Goal: Communication & Community: Answer question/provide support

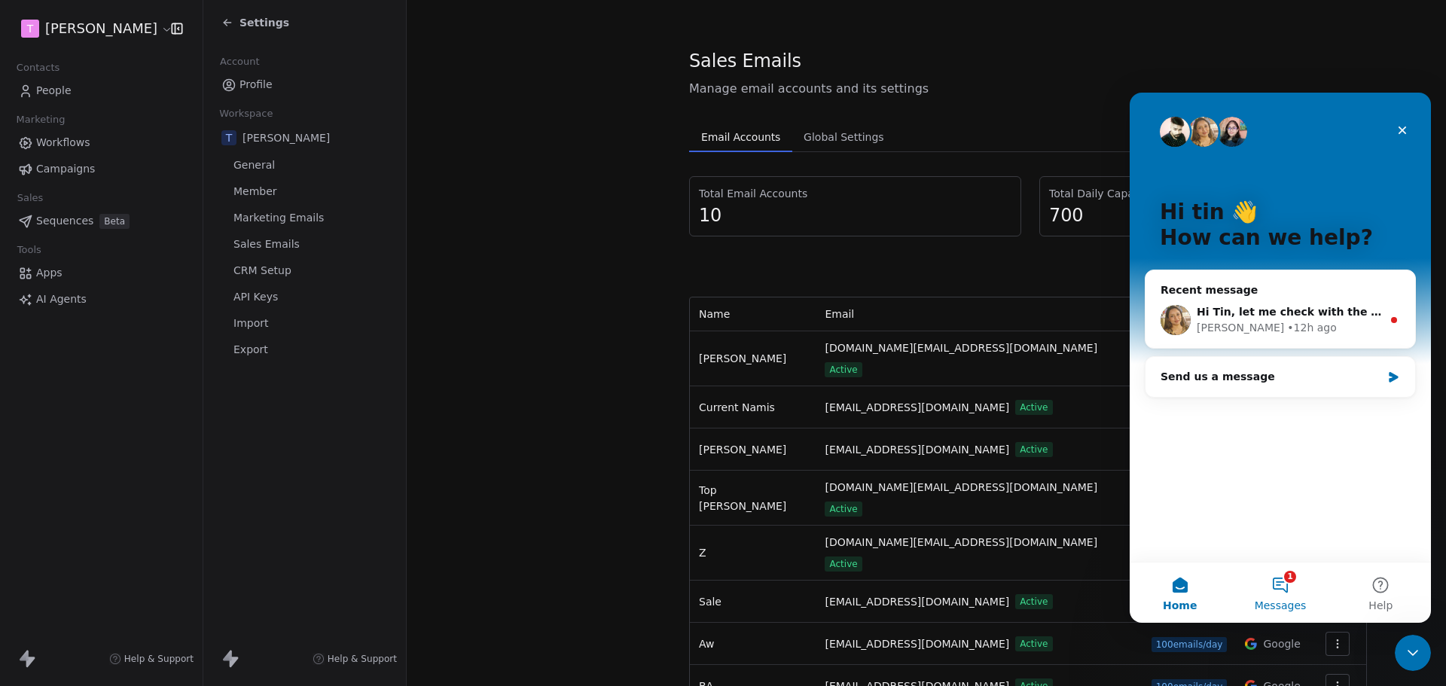
click at [1279, 578] on button "1 Messages" at bounding box center [1280, 593] width 100 height 60
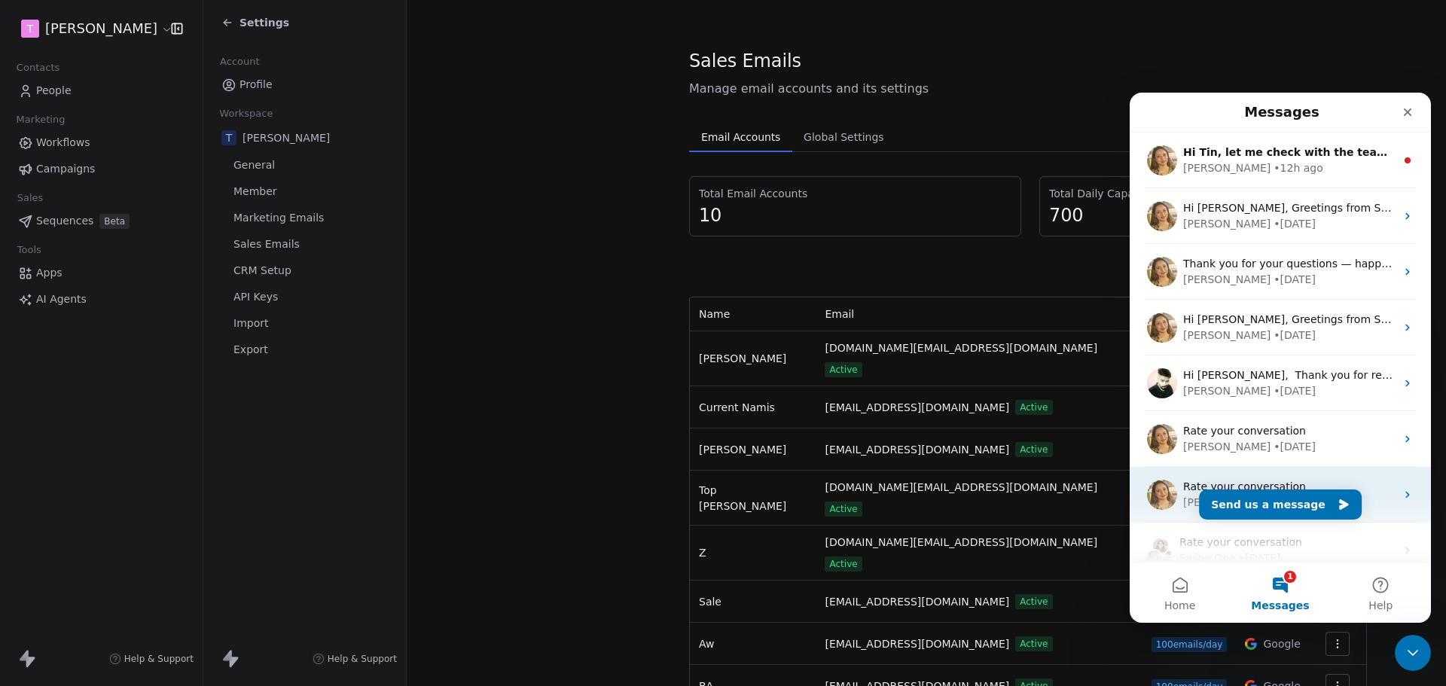
scroll to position [188, 0]
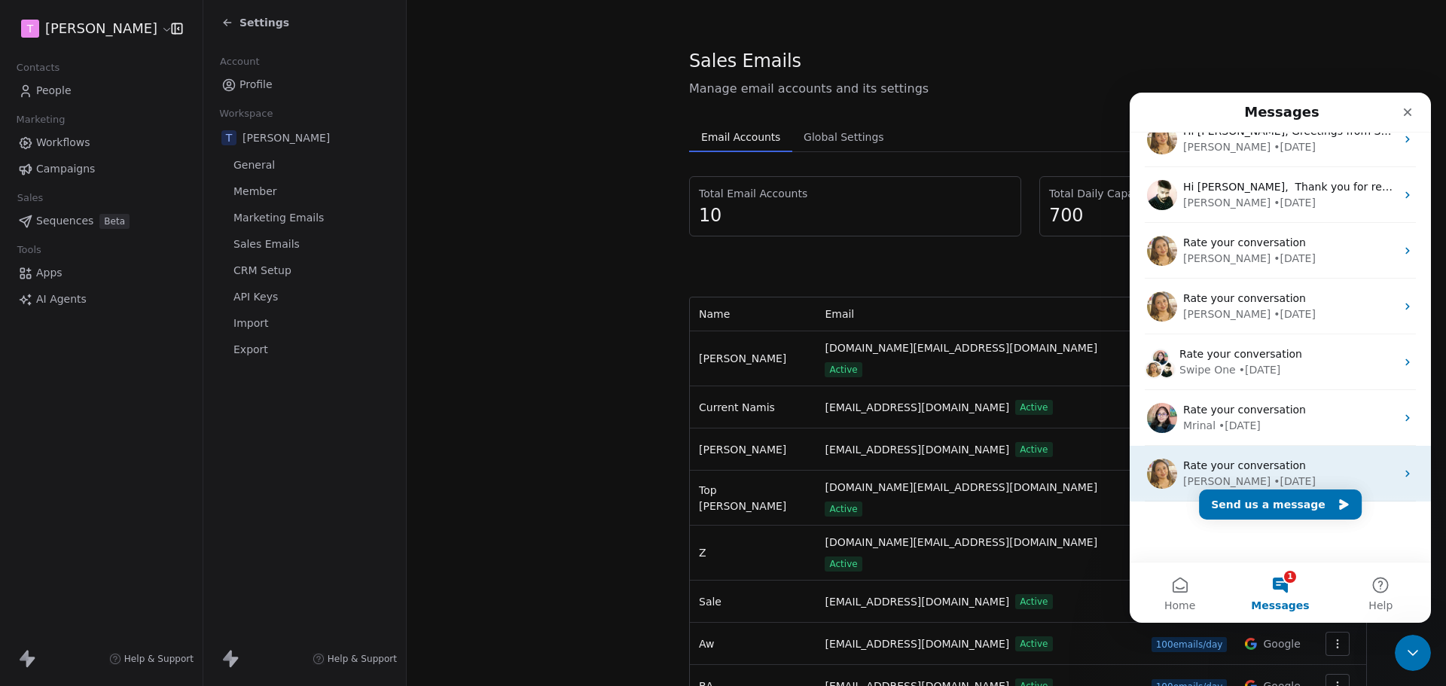
click at [1282, 470] on span "Rate your conversation" at bounding box center [1244, 465] width 123 height 12
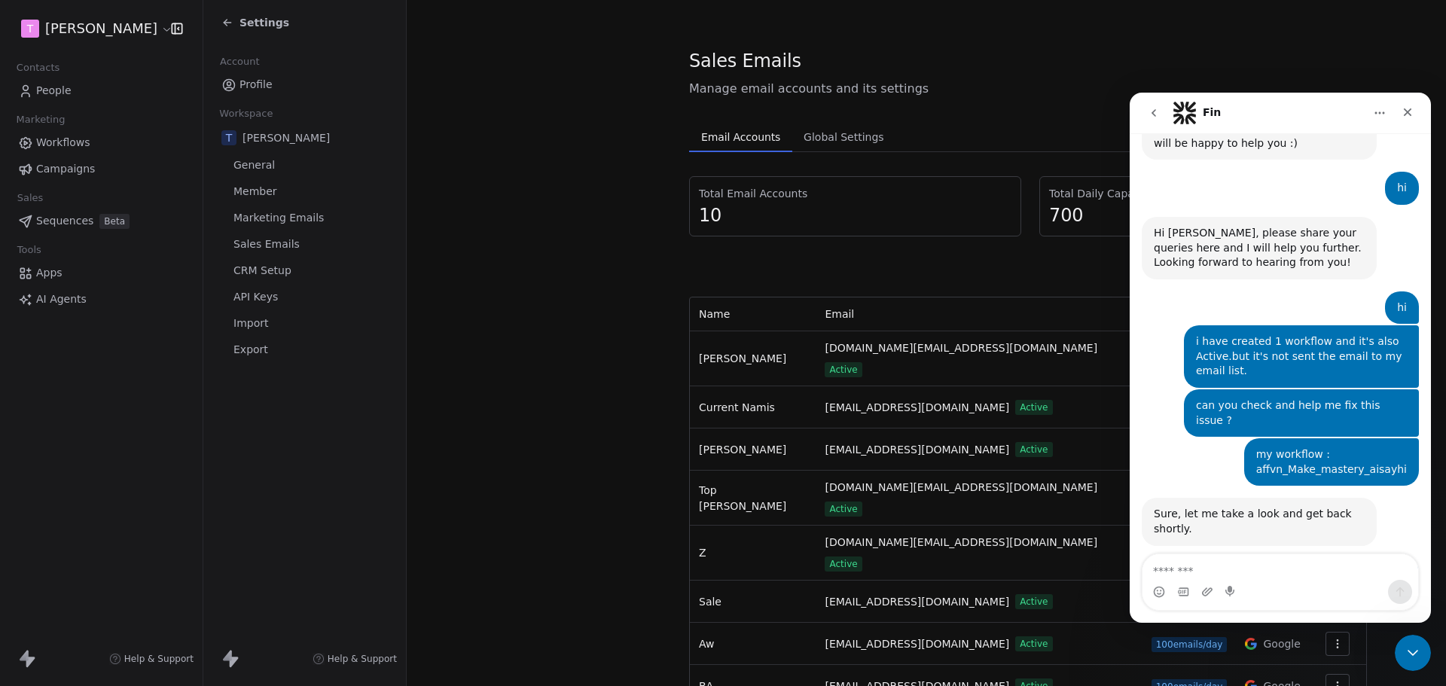
scroll to position [639, 0]
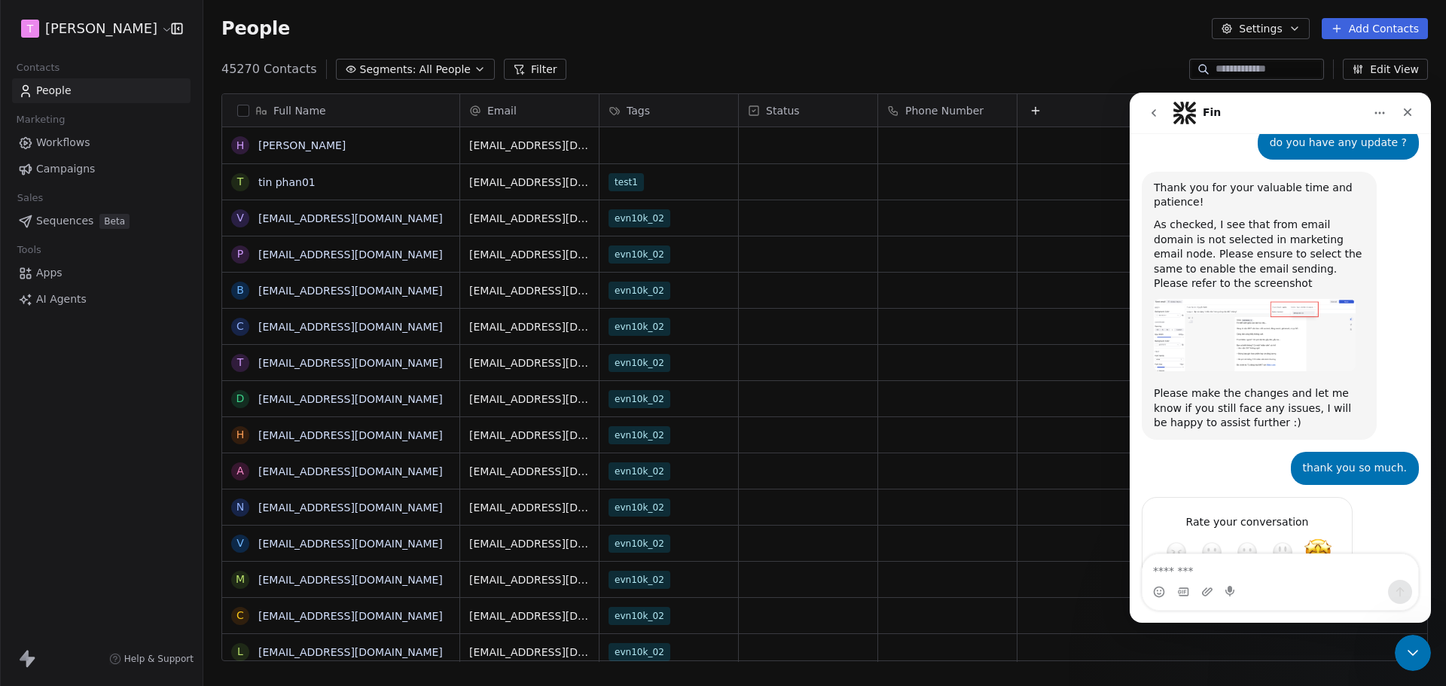
scroll to position [876, 0]
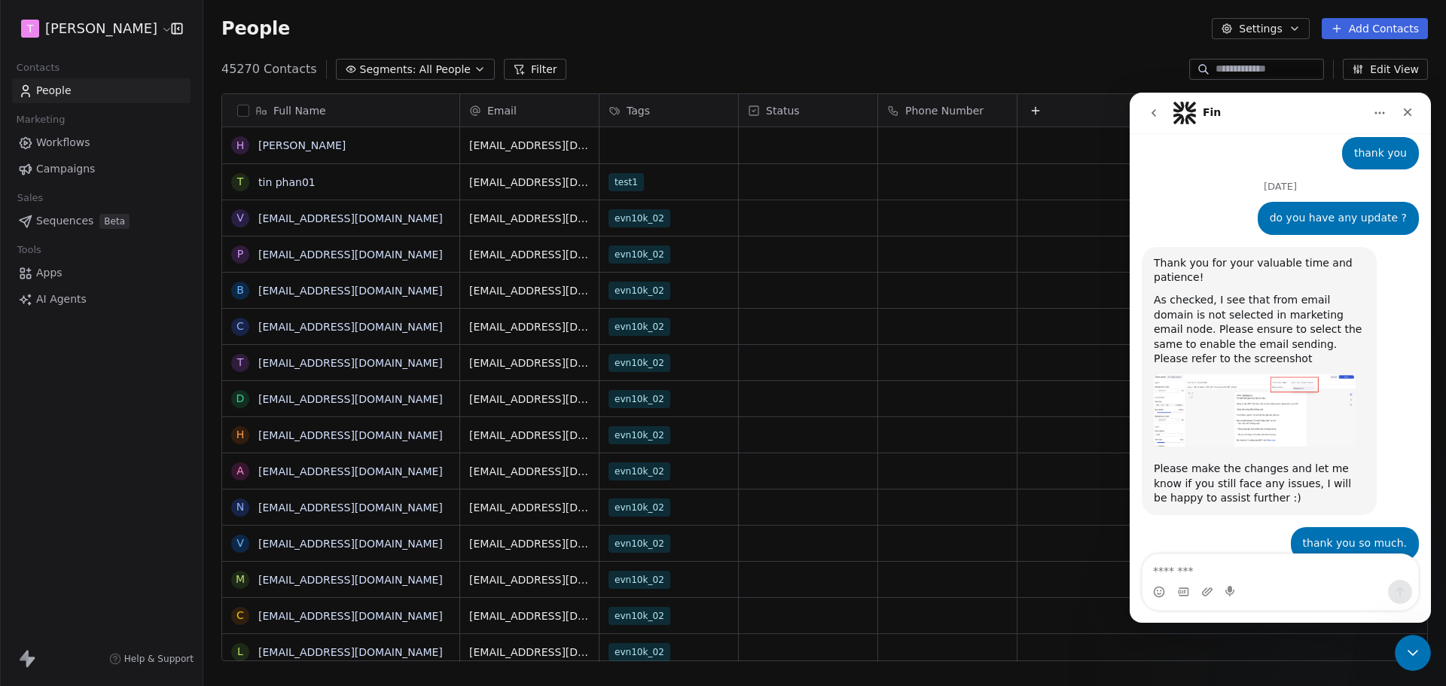
click at [1153, 105] on button "go back" at bounding box center [1153, 113] width 29 height 29
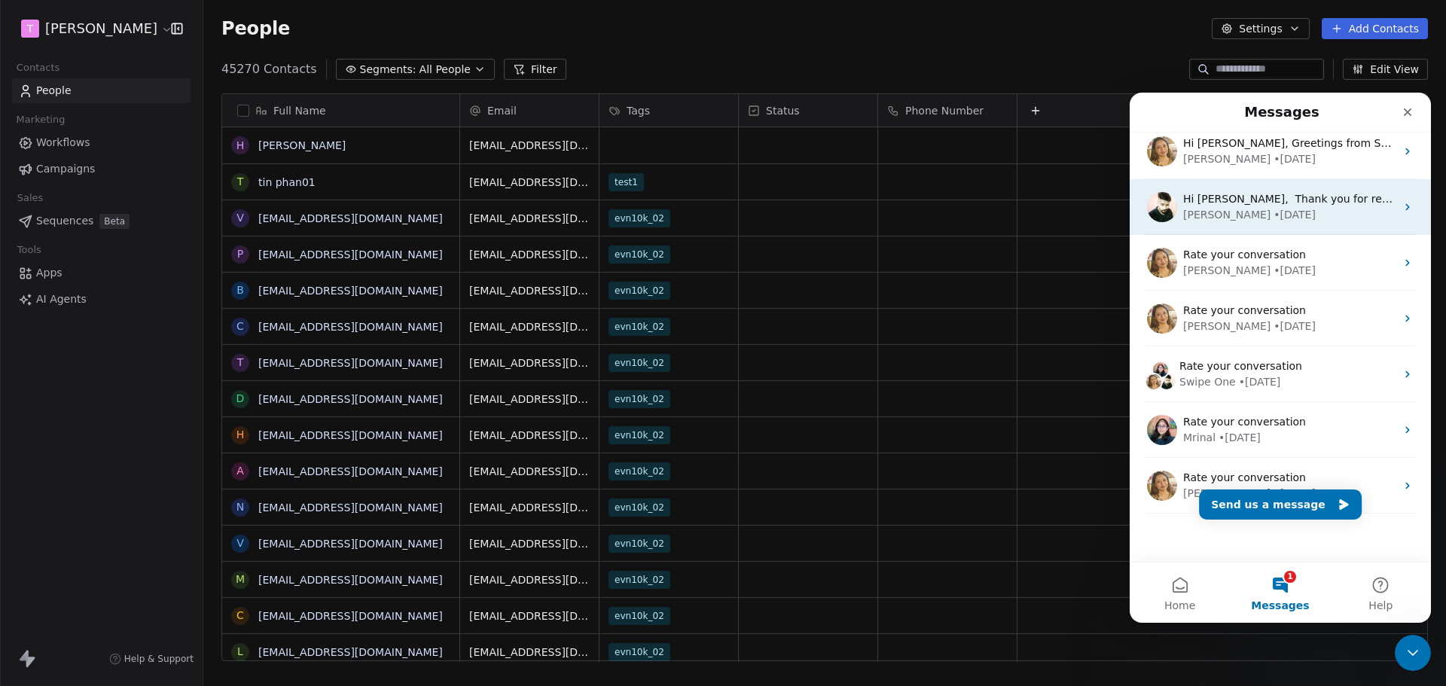
scroll to position [188, 0]
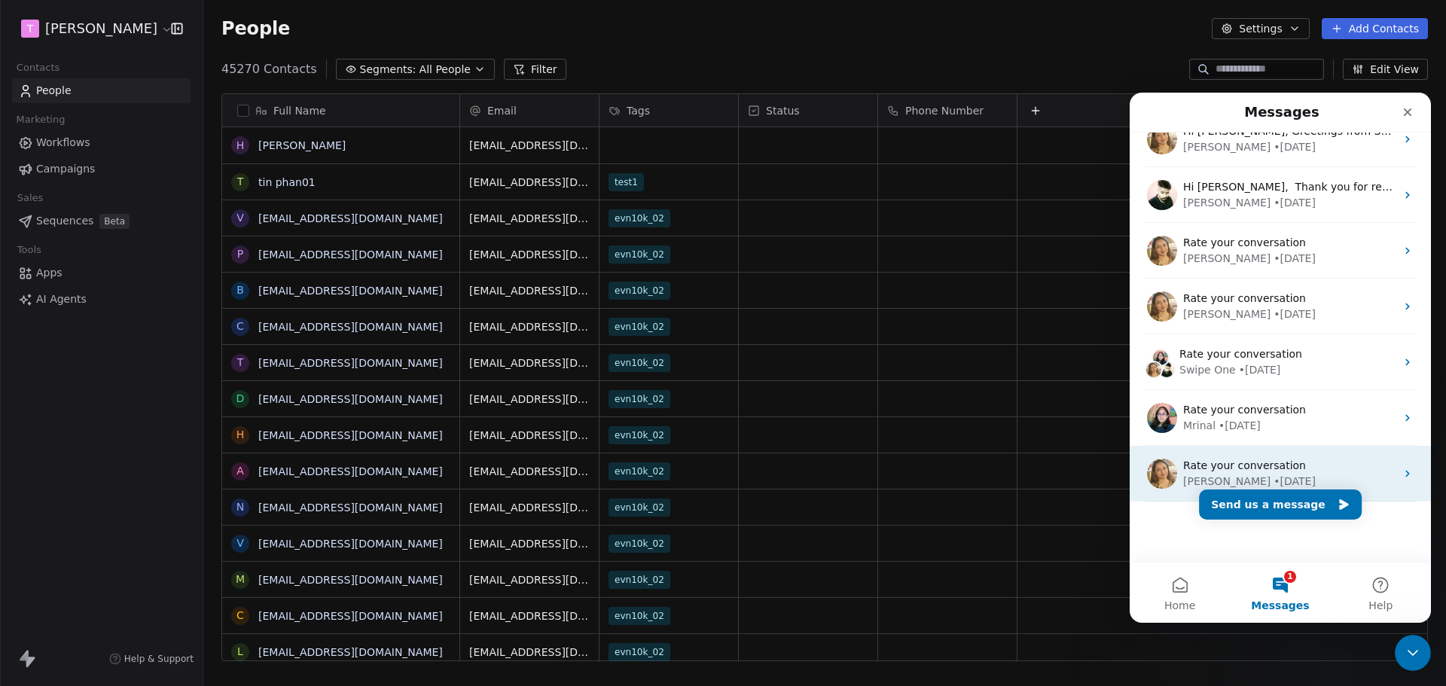
click at [1272, 468] on span "Rate your conversation" at bounding box center [1244, 465] width 123 height 12
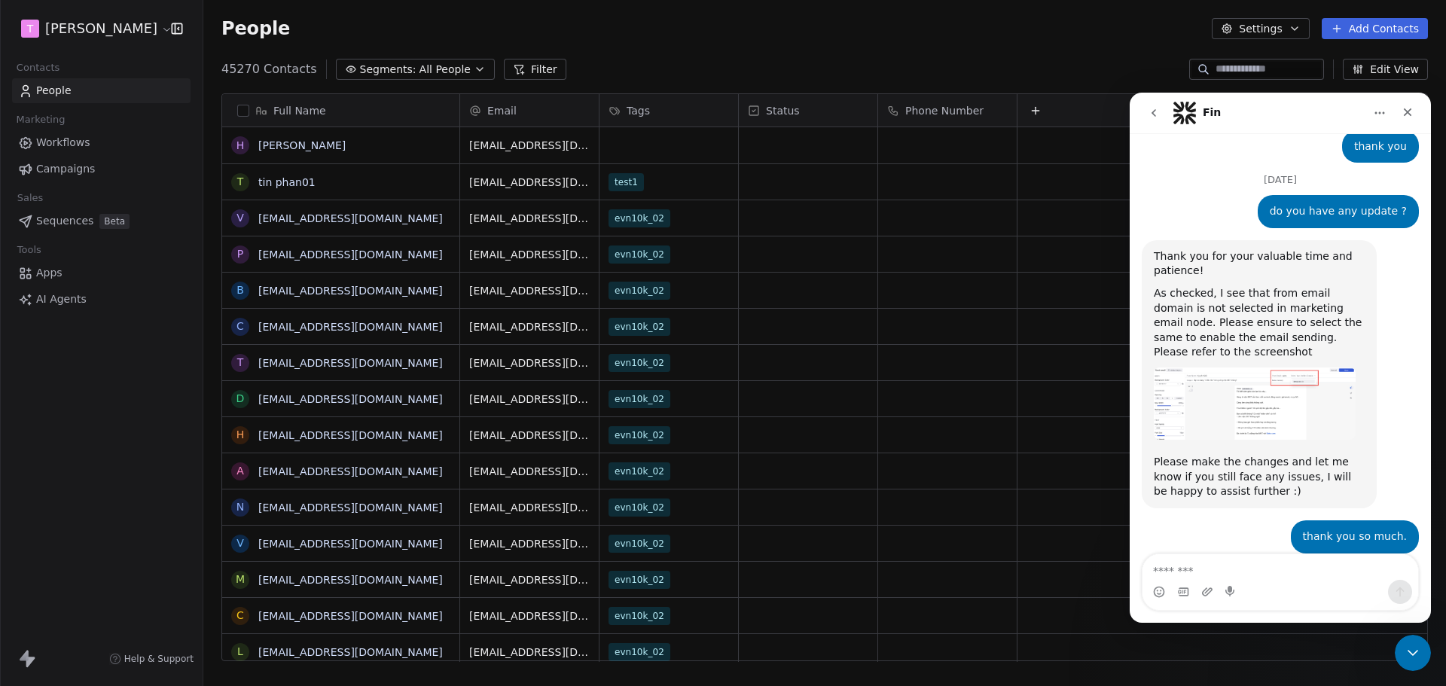
scroll to position [951, 0]
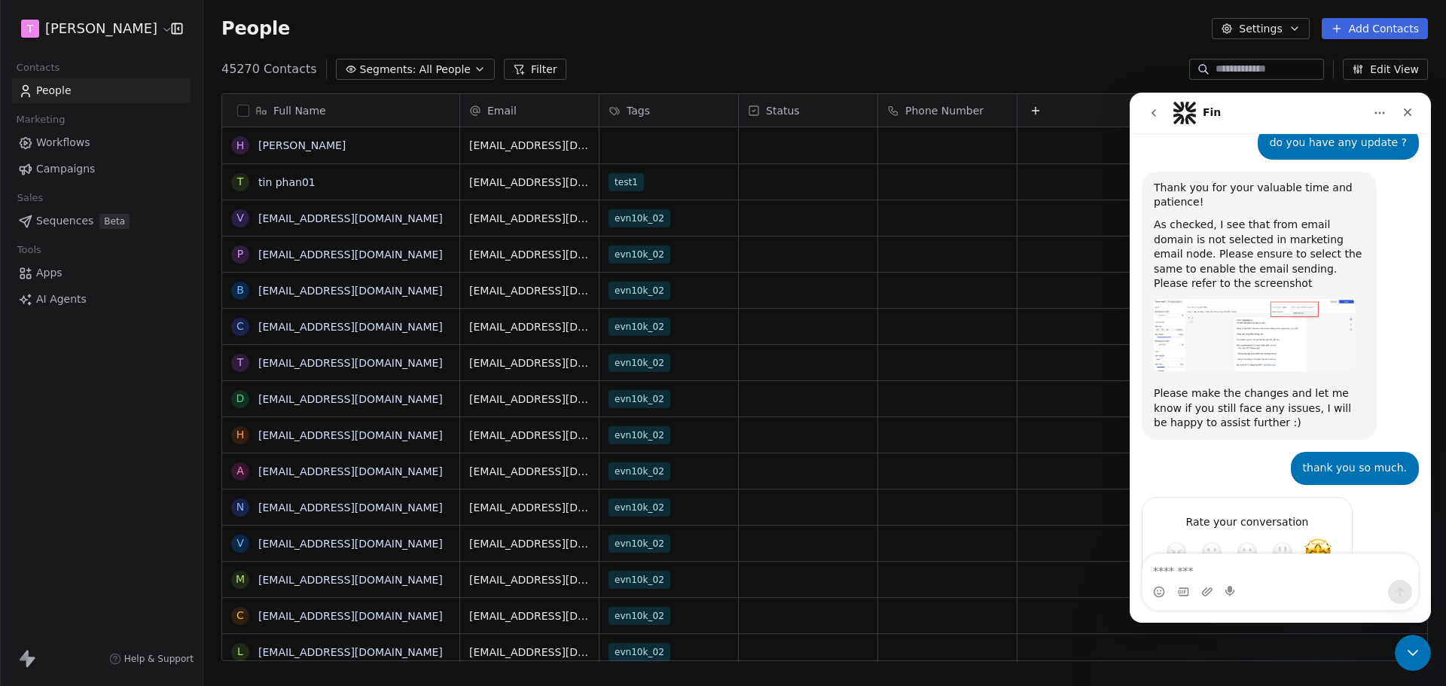
click at [1153, 107] on icon "go back" at bounding box center [1154, 113] width 12 height 12
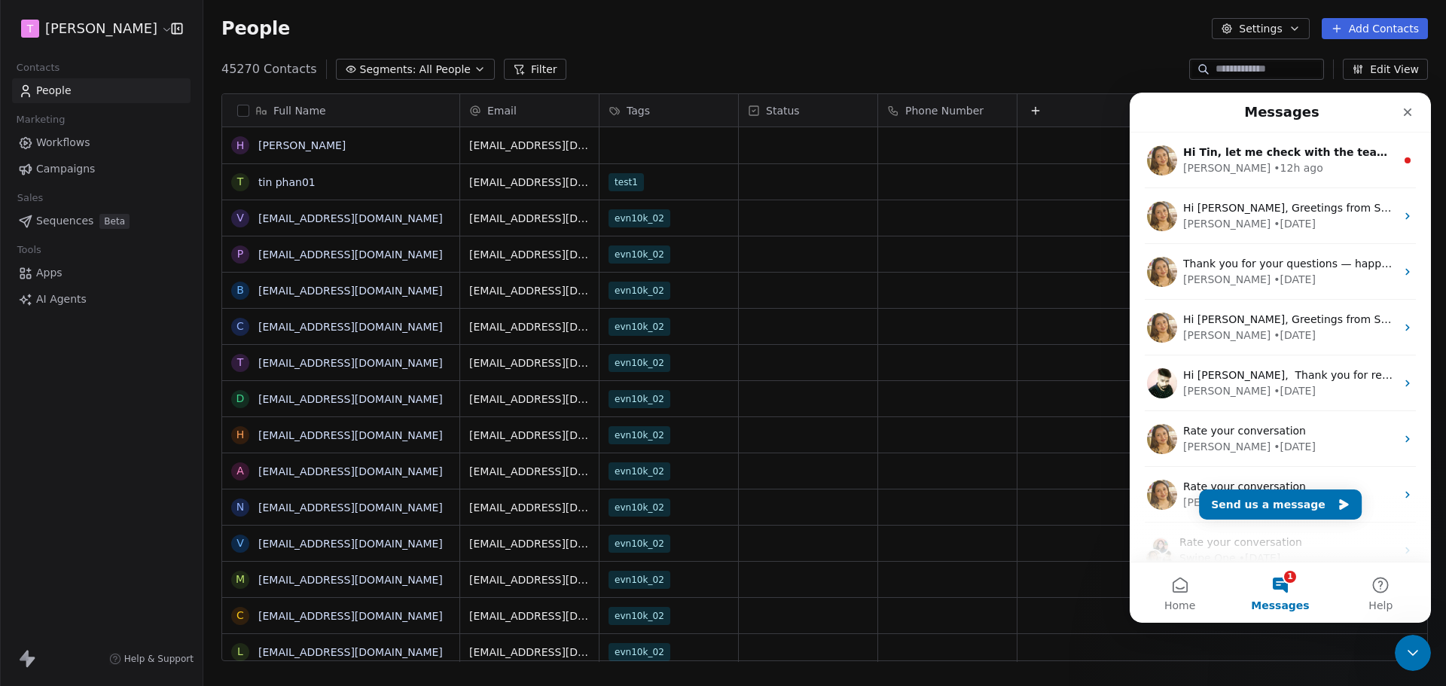
scroll to position [0, 0]
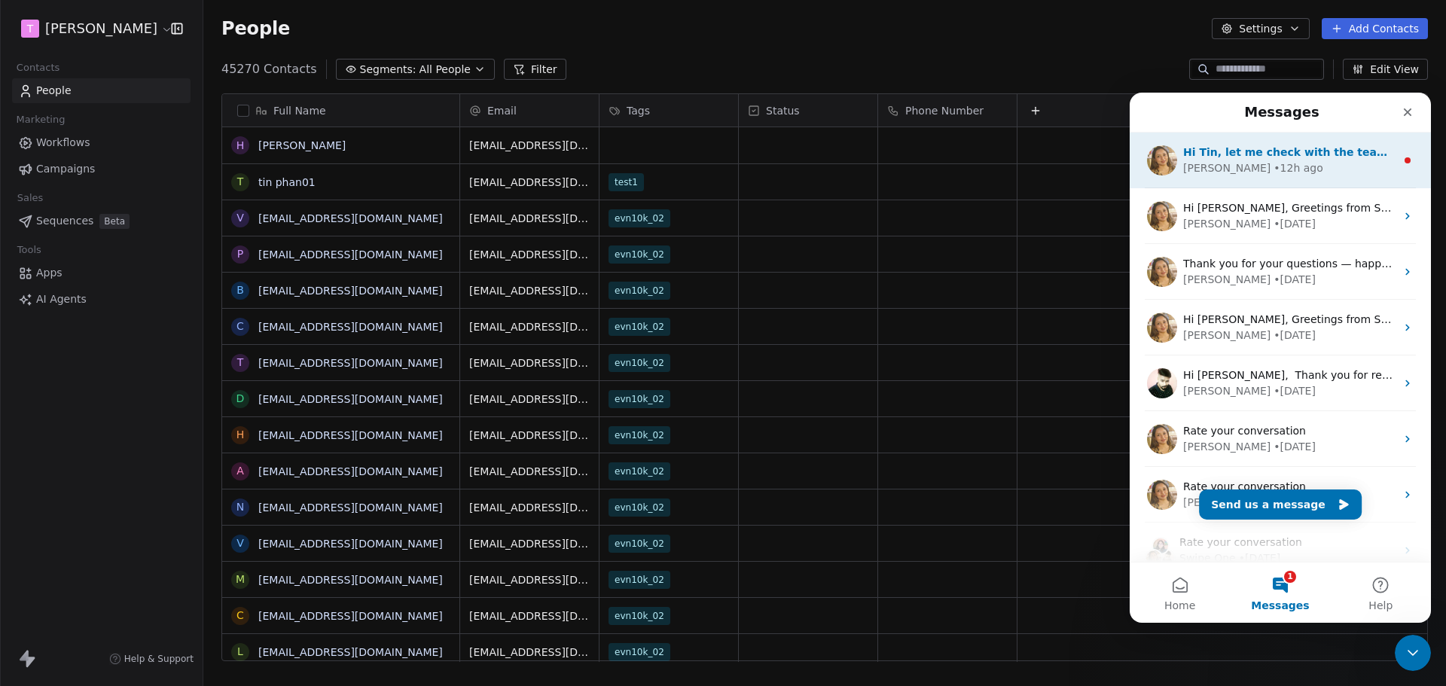
click at [1296, 157] on span "Hi Tin, let me check with the team and get back shortly." at bounding box center [1350, 152] width 334 height 12
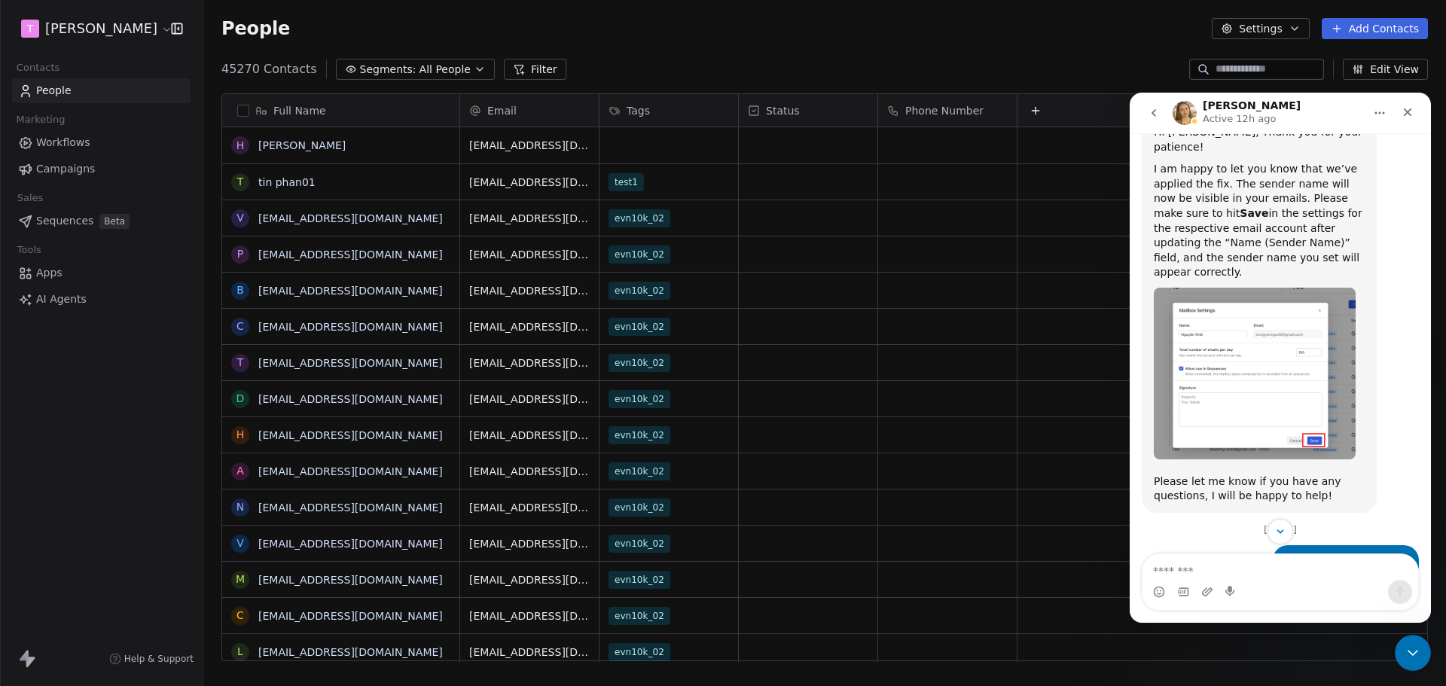
scroll to position [3322, 0]
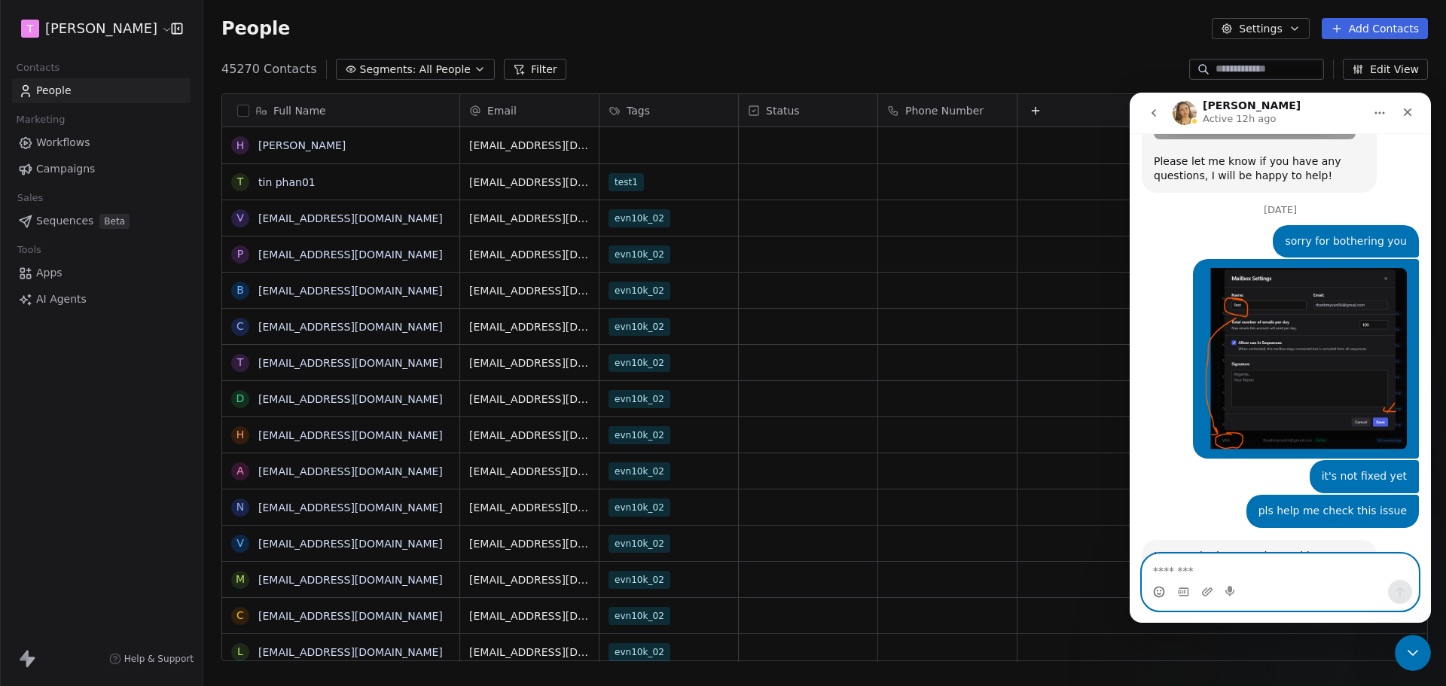
click at [1157, 587] on icon "Emoji picker" at bounding box center [1159, 592] width 12 height 12
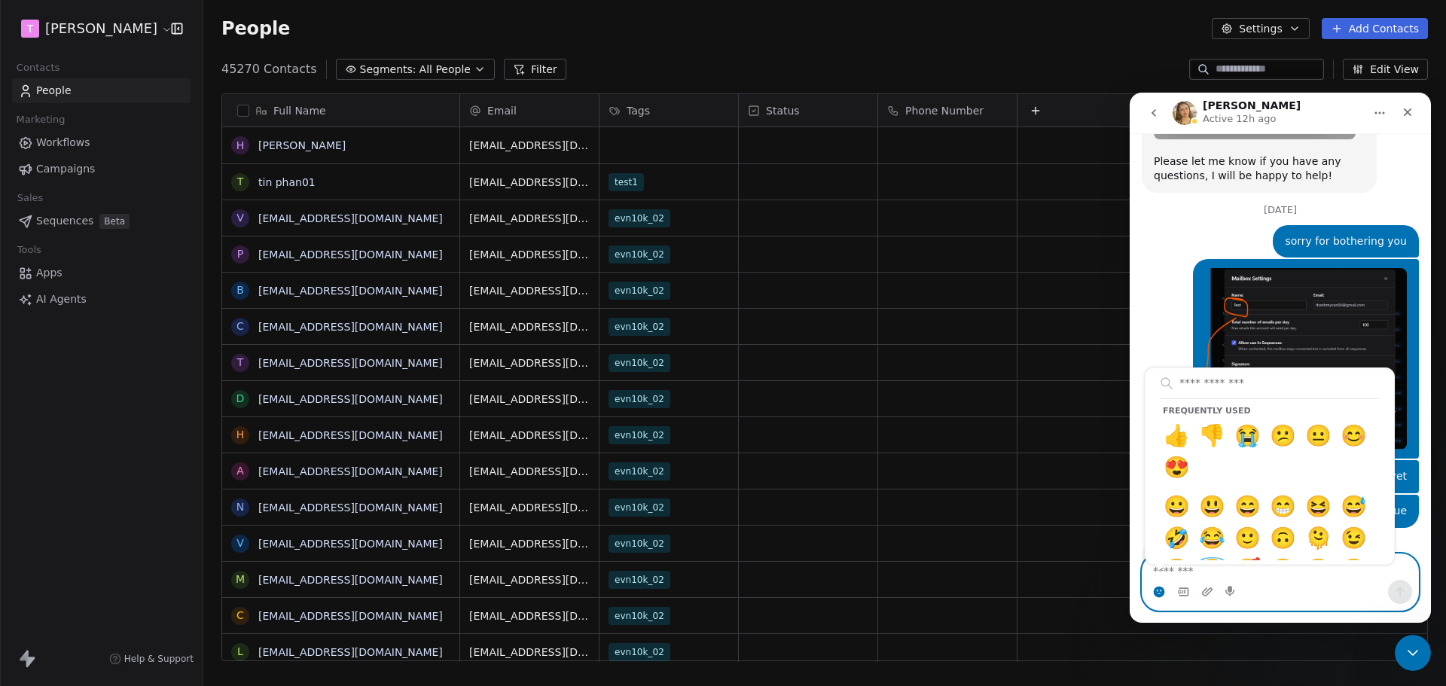
click at [1158, 593] on circle "Emoji picker" at bounding box center [1159, 592] width 10 height 10
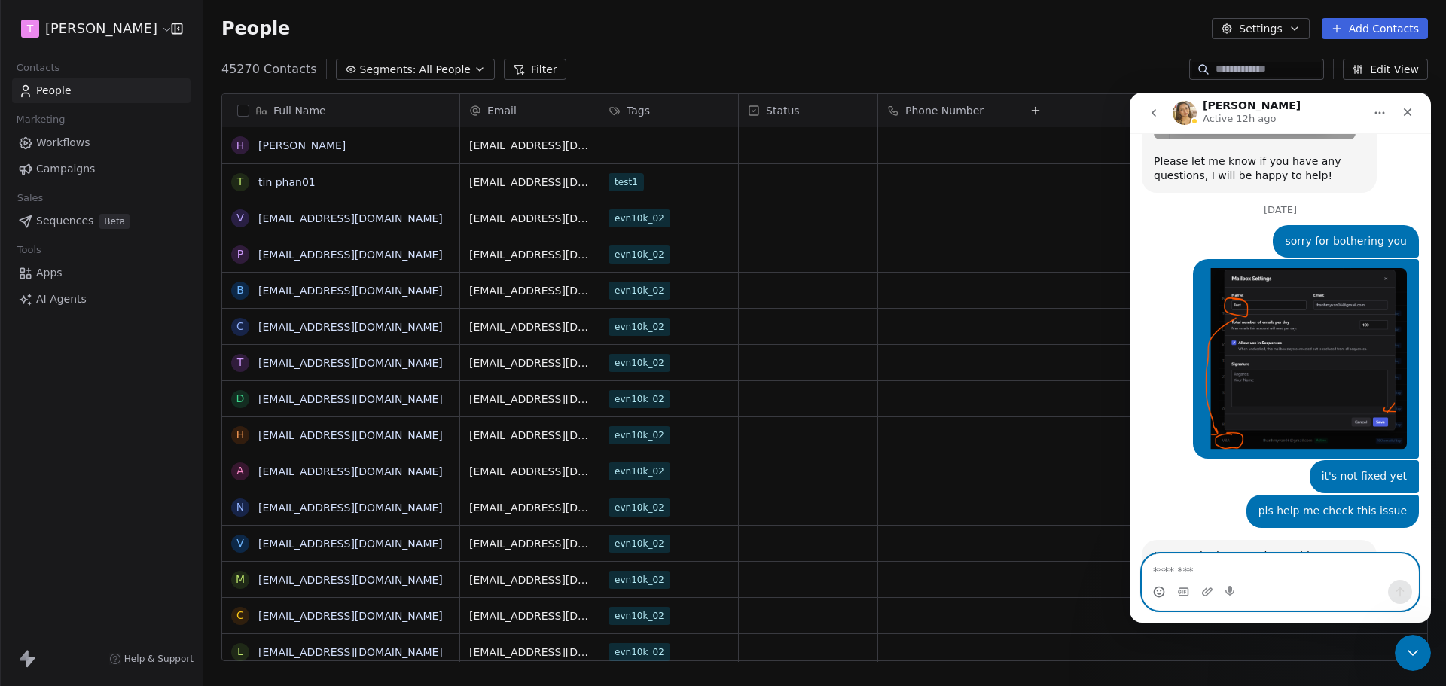
click at [1158, 593] on icon "Emoji picker" at bounding box center [1159, 592] width 12 height 12
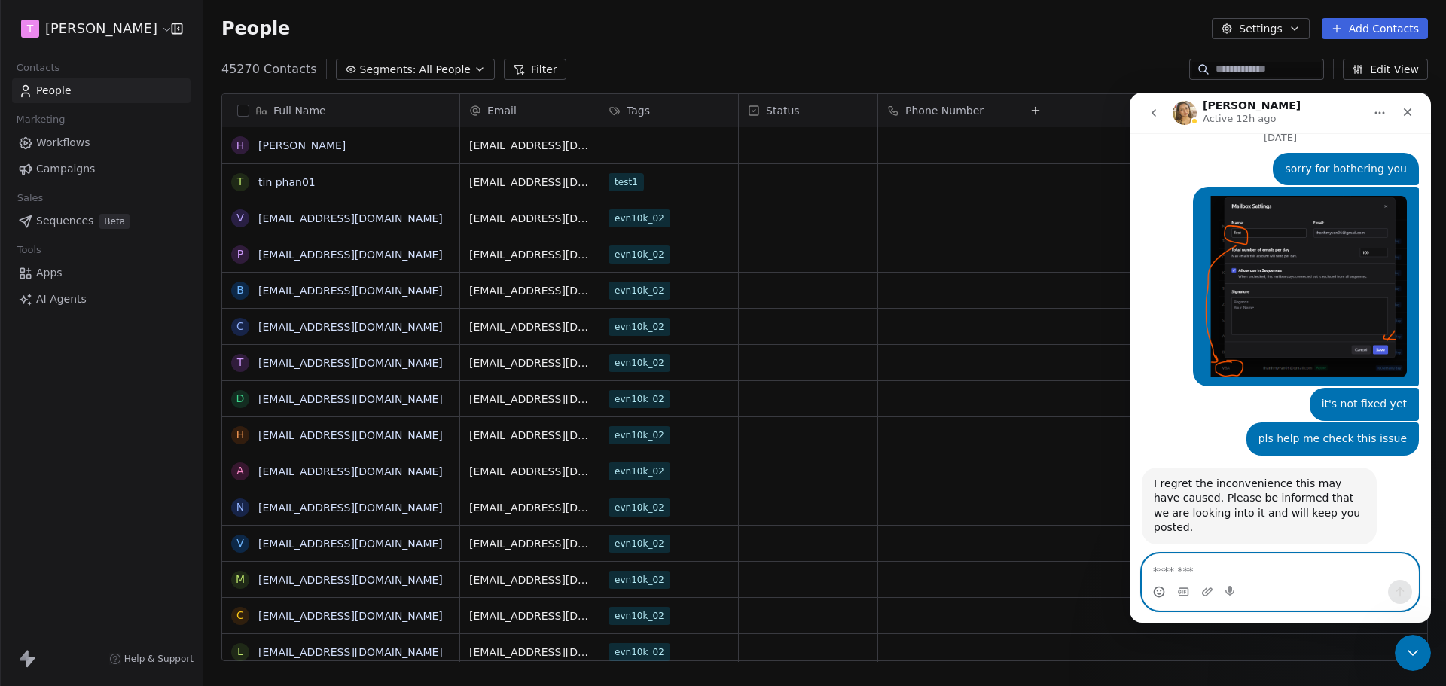
scroll to position [3454, 0]
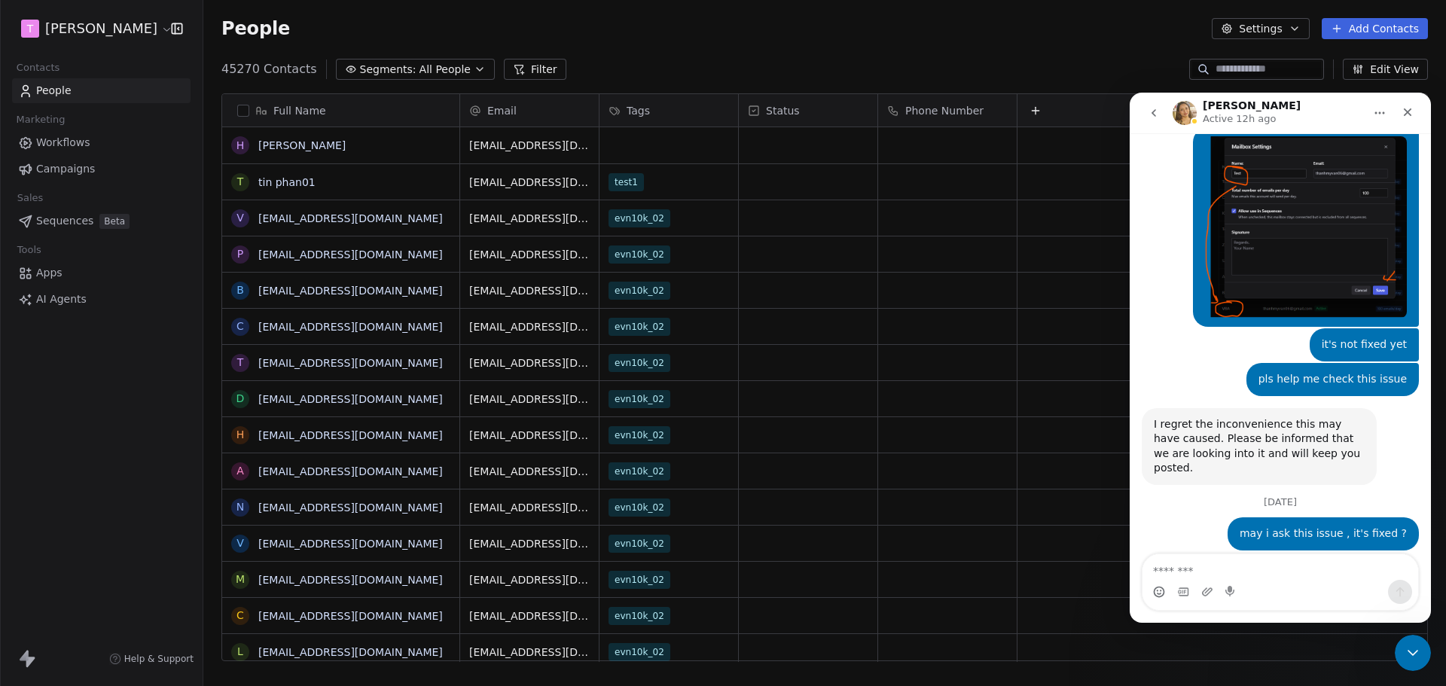
click at [1160, 117] on button "go back" at bounding box center [1153, 113] width 29 height 29
